Goal: Transaction & Acquisition: Download file/media

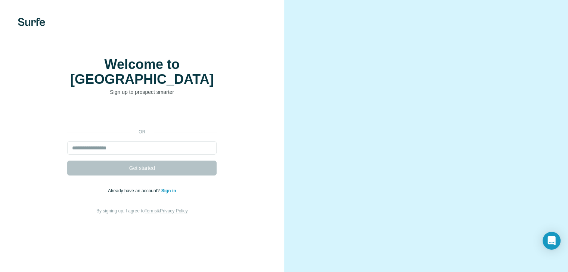
scroll to position [34, 0]
click at [255, 229] on div "Welcome to Surfe Sign up to prospect smarter or Get started Already have an acc…" at bounding box center [142, 136] width 284 height 272
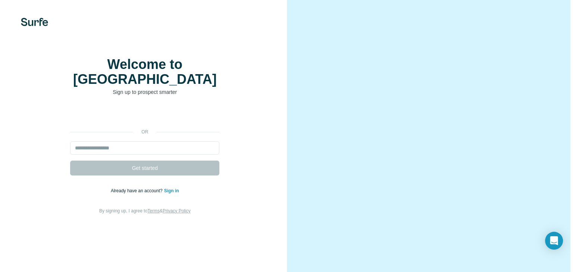
scroll to position [0, 0]
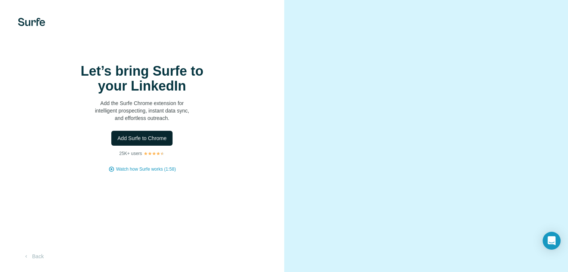
click at [138, 142] on span "Add Surfe to Chrome" at bounding box center [141, 138] width 49 height 7
drag, startPoint x: 499, startPoint y: 15, endPoint x: 313, endPoint y: 116, distance: 210.9
click at [313, 116] on video at bounding box center [426, 136] width 242 height 121
